Goal: Task Accomplishment & Management: Complete application form

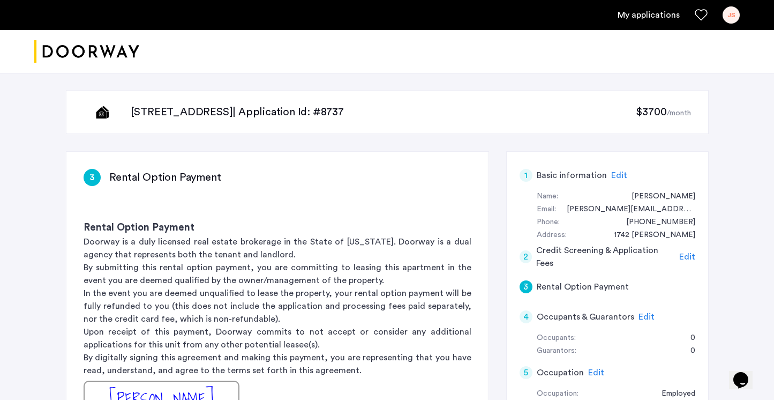
click at [653, 116] on span "$3700" at bounding box center [651, 112] width 31 height 11
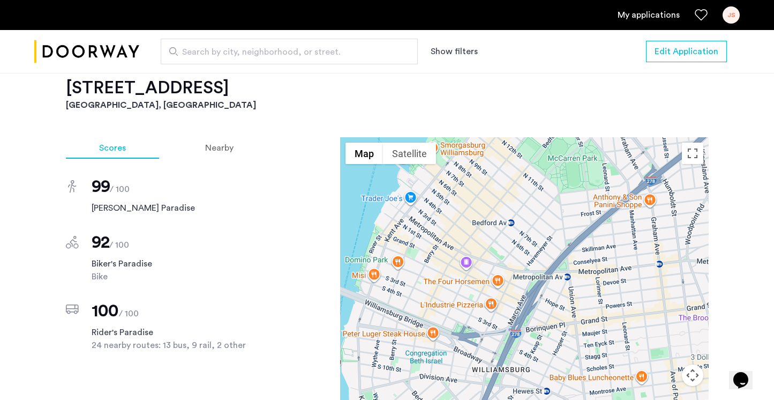
scroll to position [989, 0]
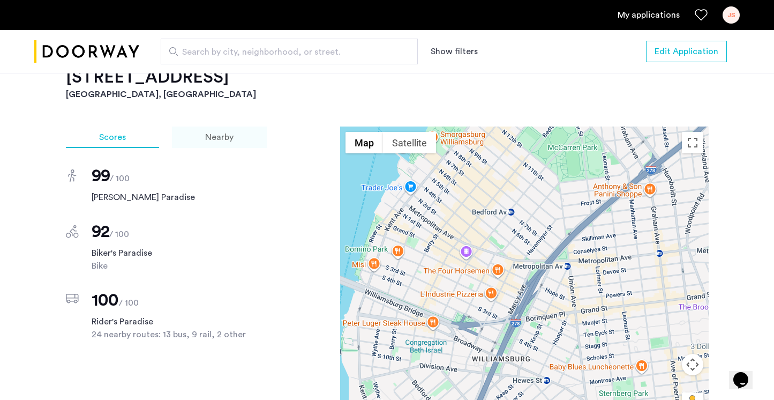
click at [222, 133] on span "Nearby" at bounding box center [219, 137] width 28 height 9
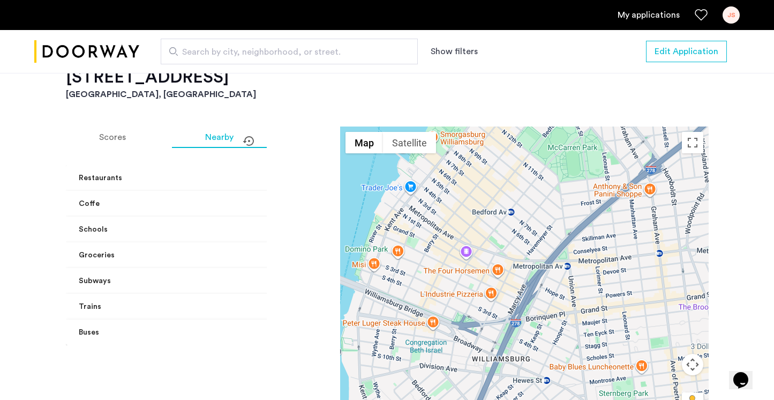
click at [137, 173] on mat-panel-title "Restaurants" at bounding box center [174, 178] width 191 height 11
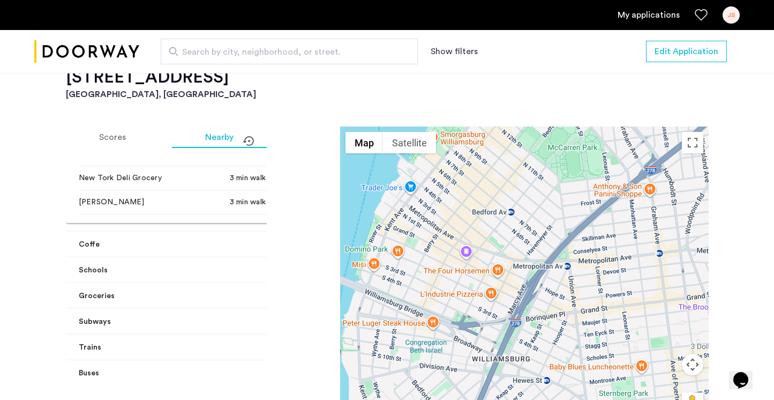
scroll to position [233, 0]
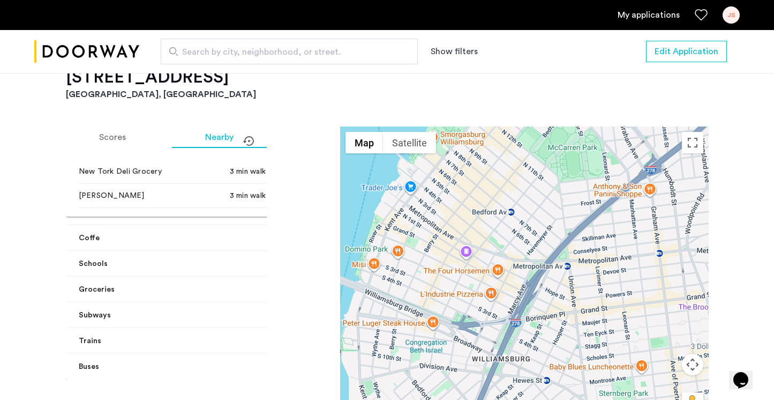
click at [126, 258] on mat-panel-title "Schools" at bounding box center [174, 263] width 191 height 11
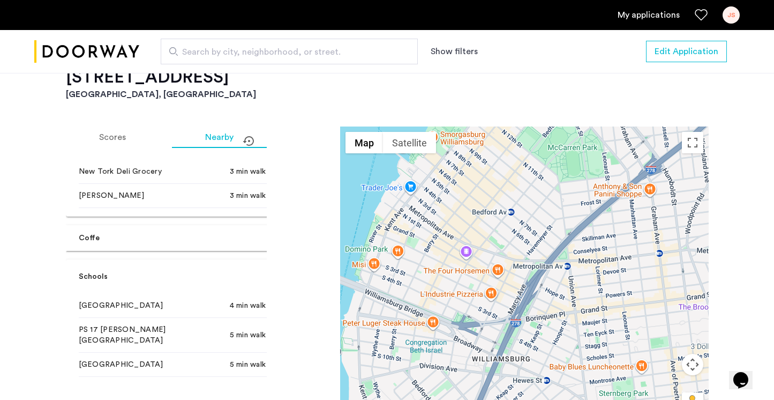
click at [125, 259] on mat-expansion-panel-header "Schools" at bounding box center [181, 276] width 230 height 34
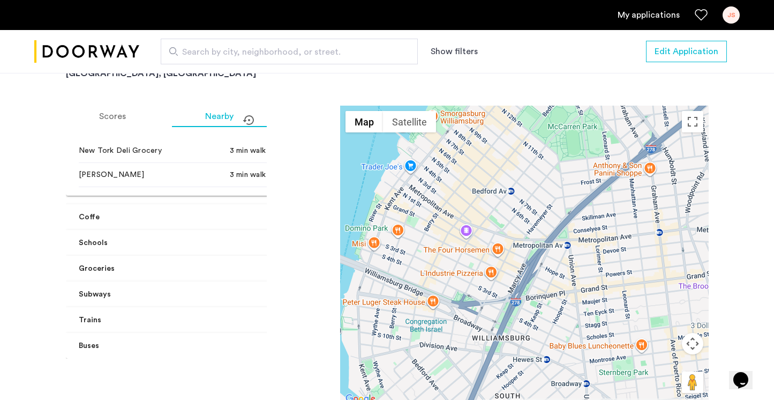
scroll to position [1040, 0]
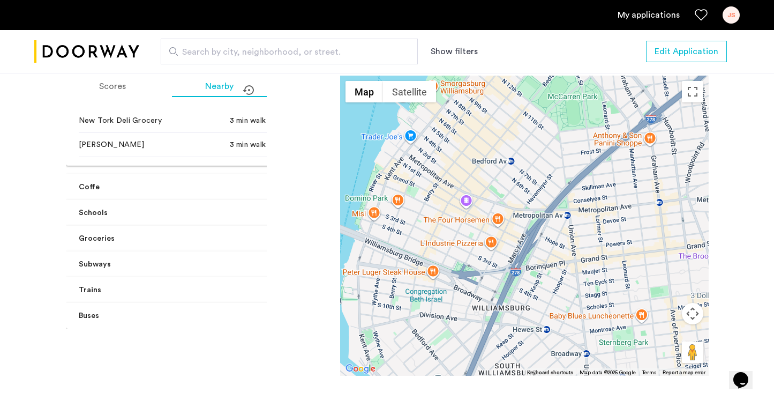
click at [123, 259] on mat-panel-title "Subways" at bounding box center [174, 264] width 191 height 11
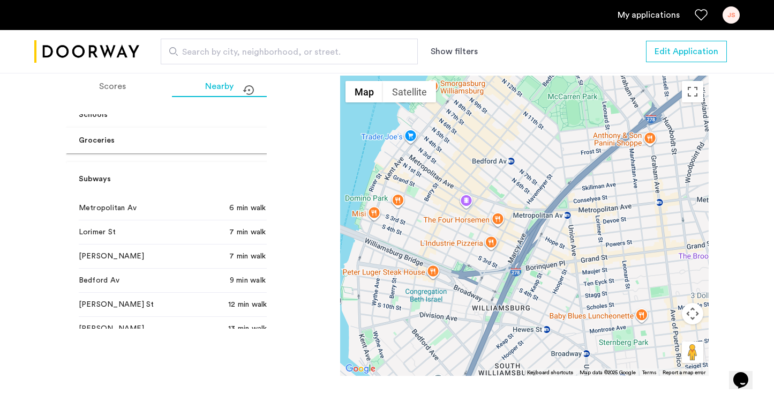
scroll to position [332, 0]
click at [122, 172] on mat-panel-title "Subways" at bounding box center [174, 177] width 191 height 11
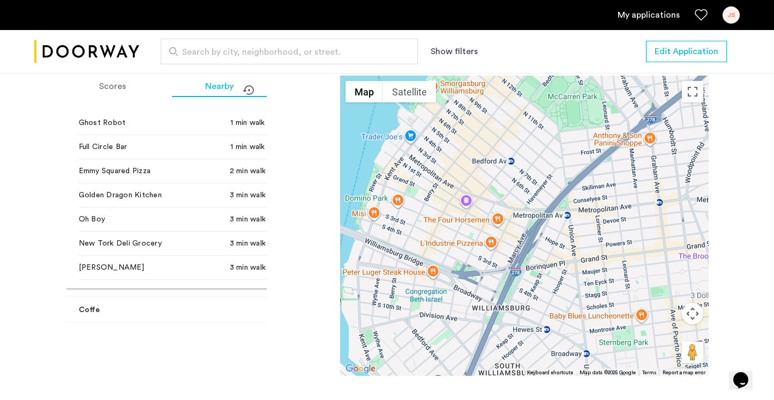
scroll to position [0, 0]
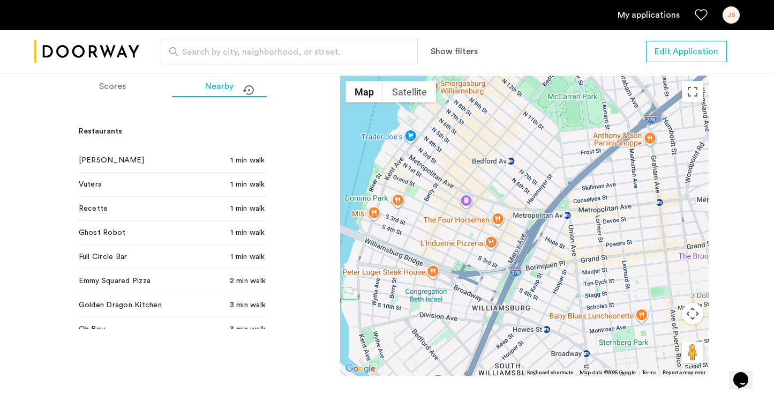
click at [631, 14] on link "My applications" at bounding box center [649, 15] width 62 height 13
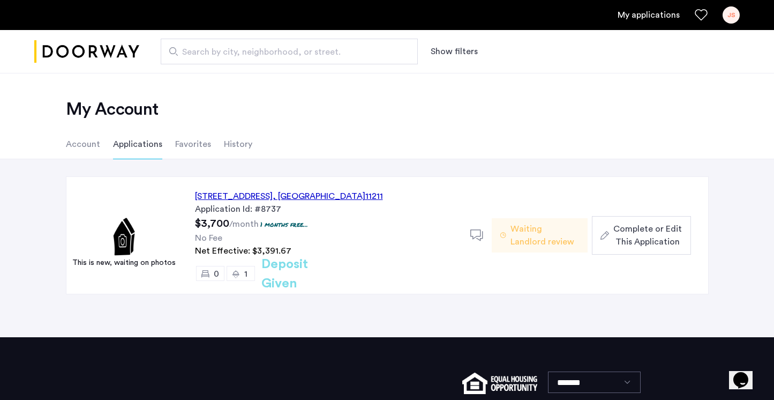
click at [353, 195] on div "69 Hope Street, Unit 6A, Brooklyn , NY 11211" at bounding box center [289, 196] width 188 height 13
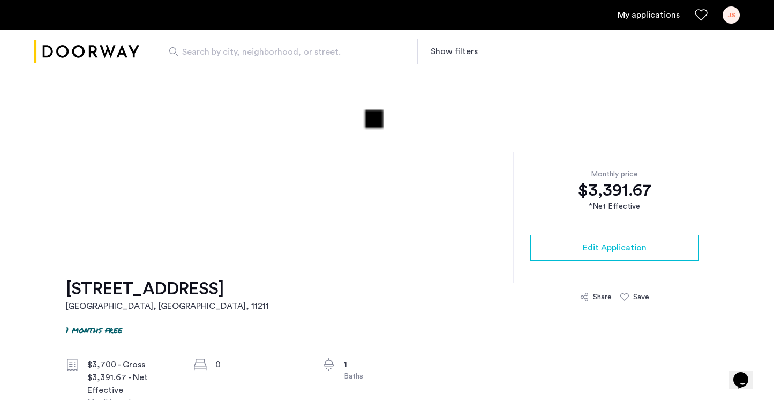
scroll to position [163, 0]
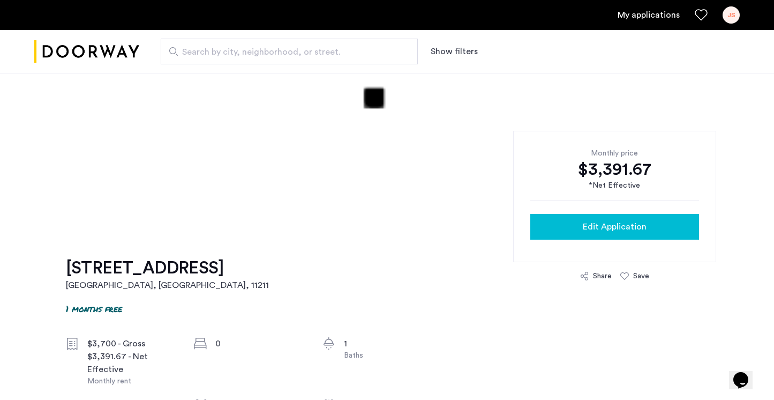
click at [551, 229] on div "Edit Application" at bounding box center [615, 226] width 152 height 13
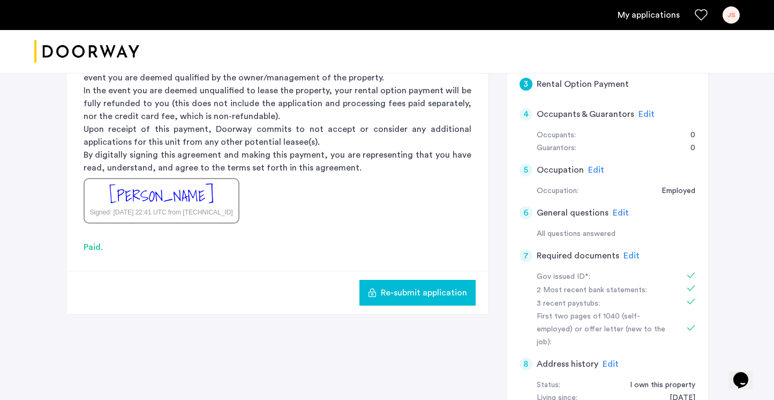
scroll to position [223, 0]
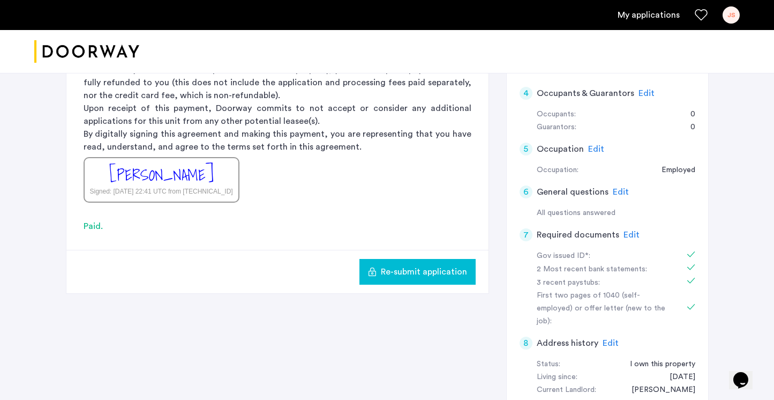
click at [630, 234] on span "Edit" at bounding box center [632, 234] width 16 height 9
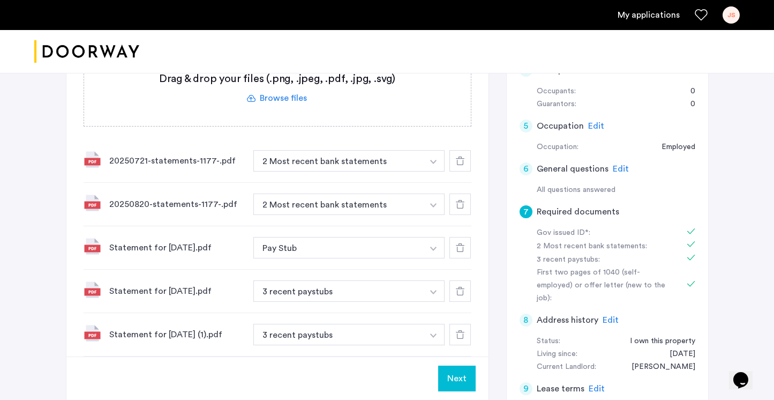
scroll to position [151, 0]
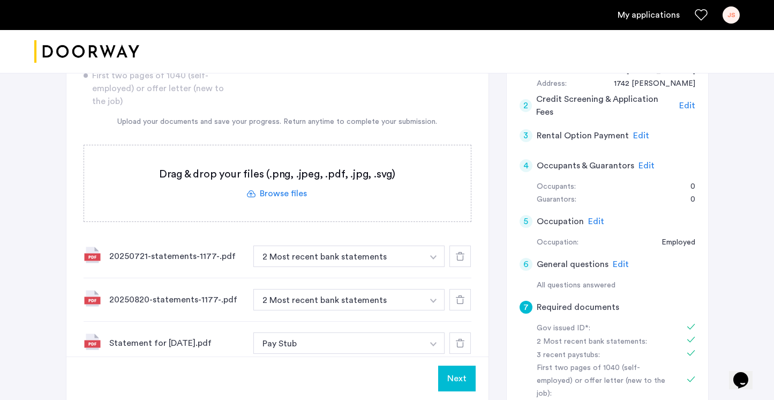
click at [178, 258] on div "20250721-statements-1177-.pdf" at bounding box center [177, 256] width 136 height 13
copy div "20250721-statements-1177-.pdf"
click at [158, 300] on div "20250820-statements-1177-.pdf" at bounding box center [177, 299] width 136 height 13
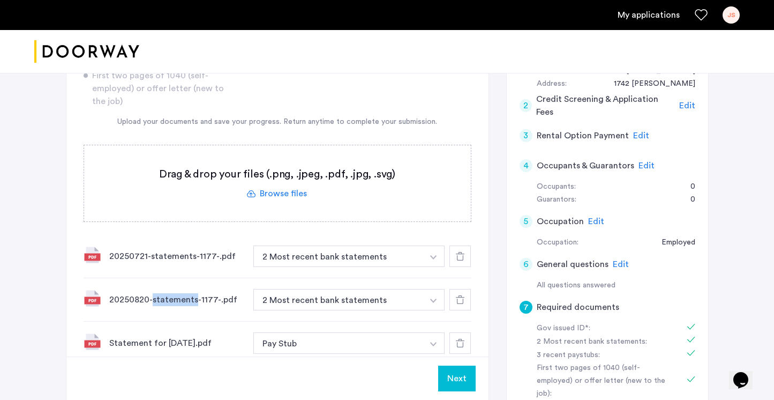
click at [158, 300] on div "20250820-statements-1177-.pdf" at bounding box center [177, 299] width 136 height 13
copy div "20250820-statements-1177-.pdf"
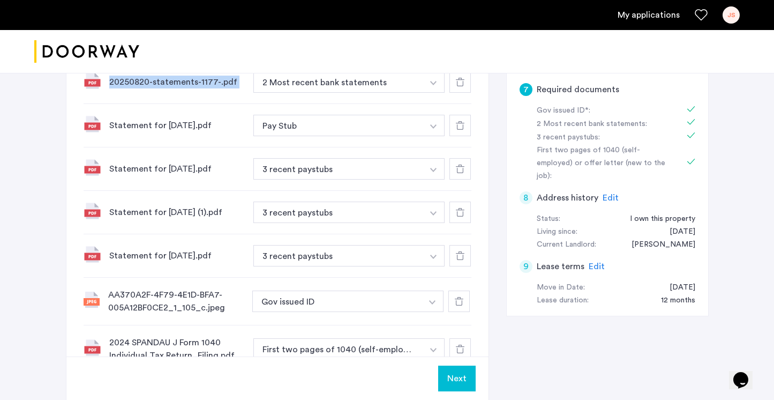
scroll to position [504, 0]
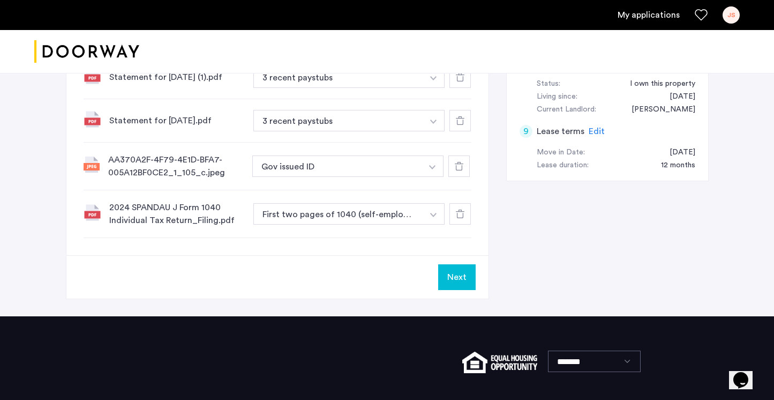
click at [651, 13] on link "My applications" at bounding box center [649, 15] width 62 height 13
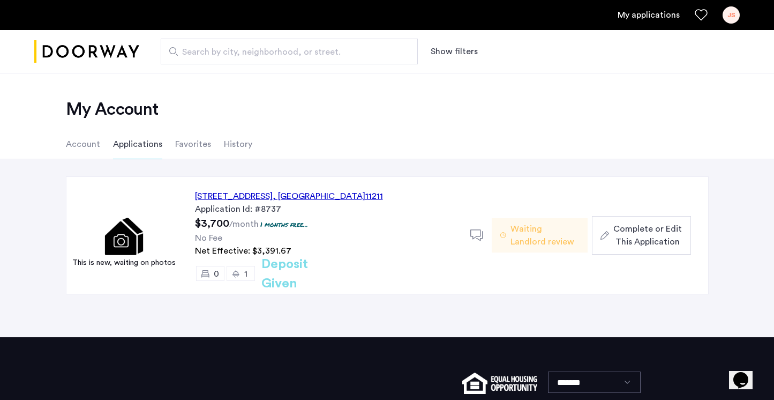
click at [550, 234] on span "Waiting Landlord review" at bounding box center [545, 235] width 69 height 26
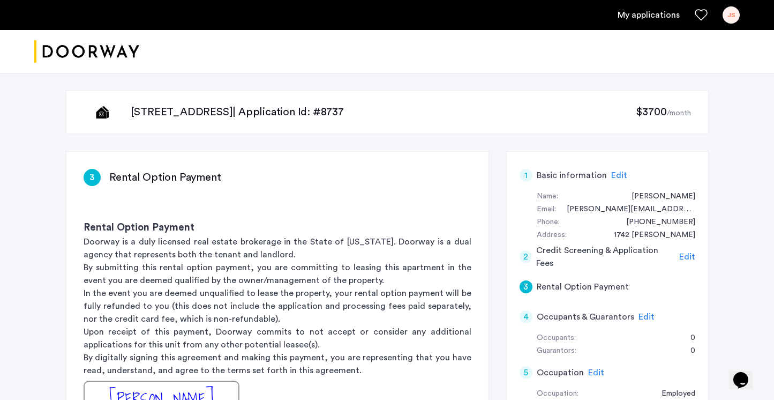
click at [644, 23] on ul "My applications JS" at bounding box center [387, 14] width 706 height 17
click at [638, 15] on link "My applications" at bounding box center [649, 15] width 62 height 13
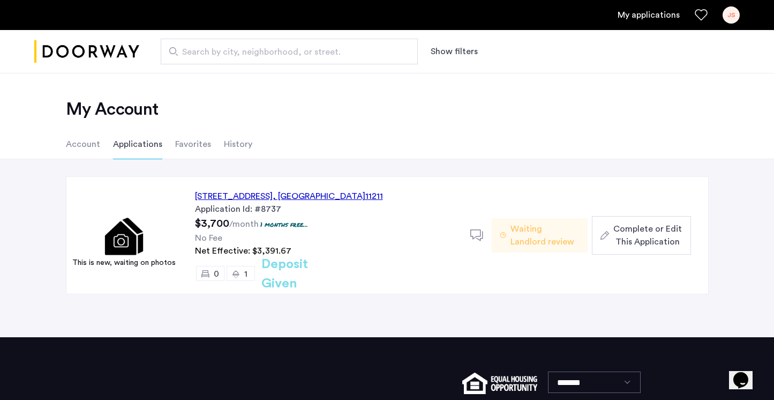
click at [127, 246] on img at bounding box center [124, 235] width 116 height 77
